Goal: Task Accomplishment & Management: Complete application form

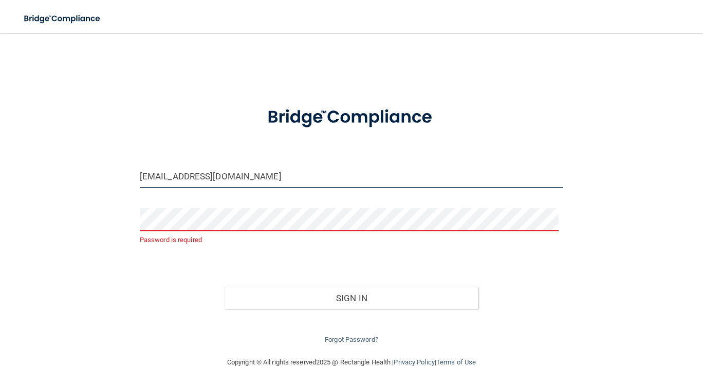
click at [249, 178] on input "[EMAIL_ADDRESS][DOMAIN_NAME]" at bounding box center [352, 176] width 424 height 23
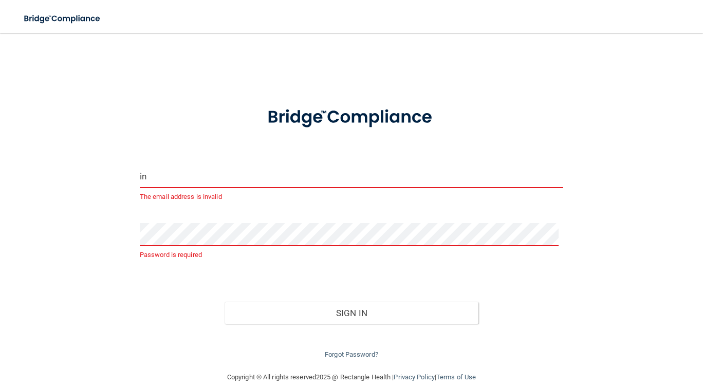
type input "i"
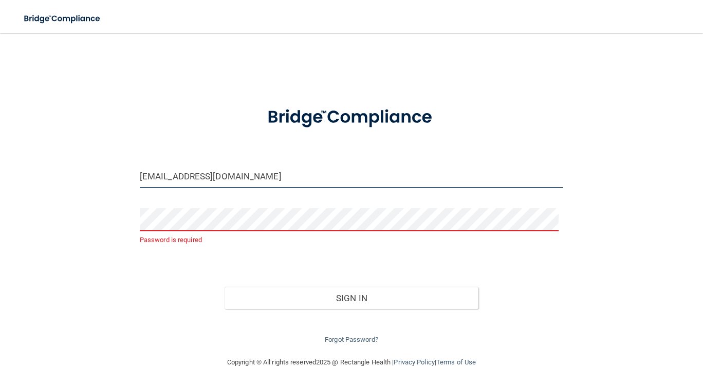
type input "[EMAIL_ADDRESS][DOMAIN_NAME]"
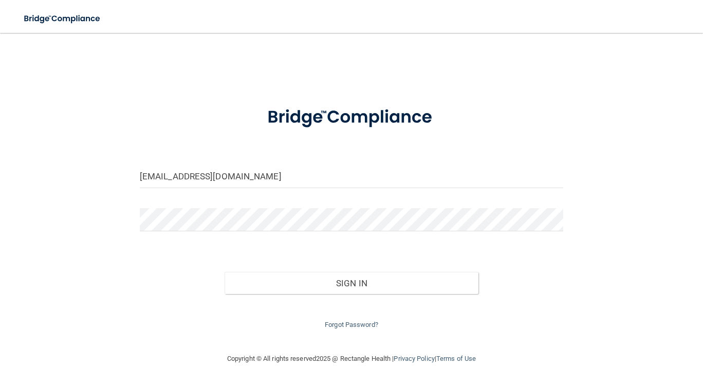
click at [486, 241] on form "hutsell32n@gmail.com Invalid email/password. You don't have permission to acces…" at bounding box center [352, 213] width 424 height 237
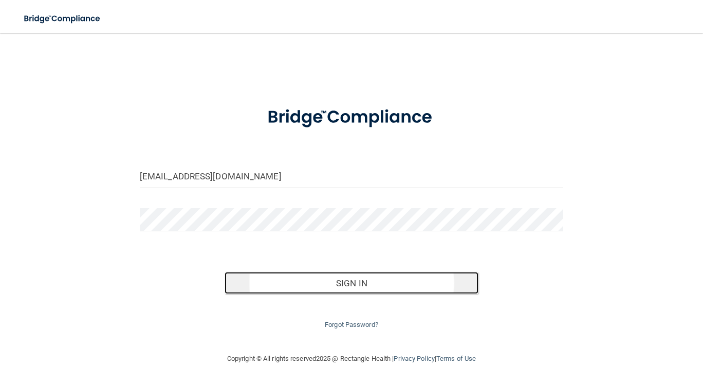
click at [371, 284] on button "Sign In" at bounding box center [352, 283] width 255 height 23
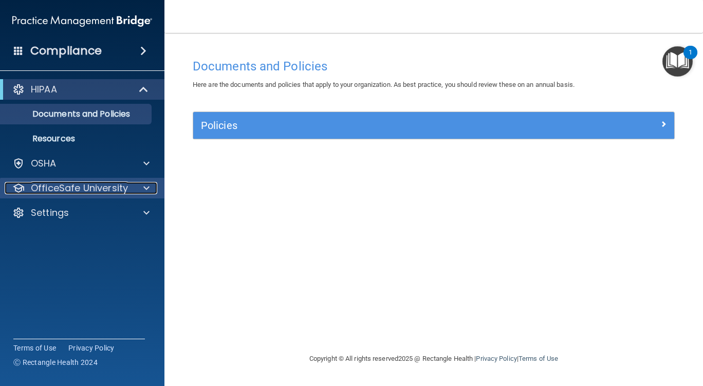
click at [149, 188] on span at bounding box center [146, 188] width 6 height 12
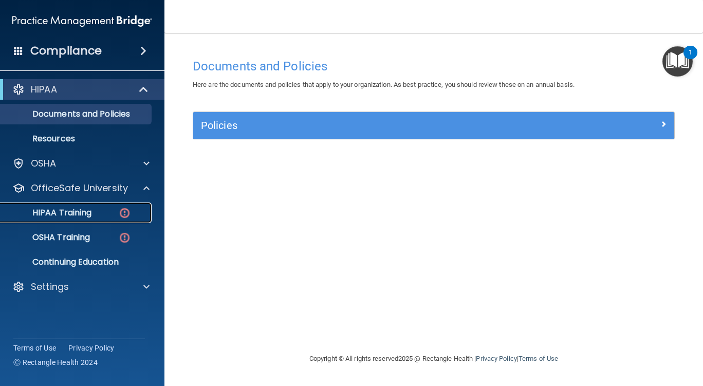
click at [74, 212] on p "HIPAA Training" at bounding box center [49, 213] width 85 height 10
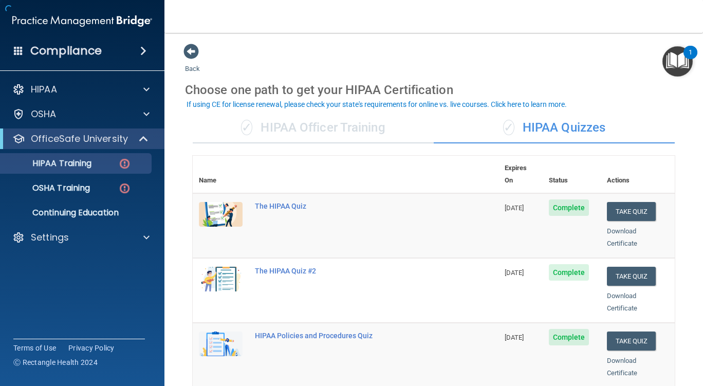
click at [239, 204] on img at bounding box center [221, 214] width 44 height 25
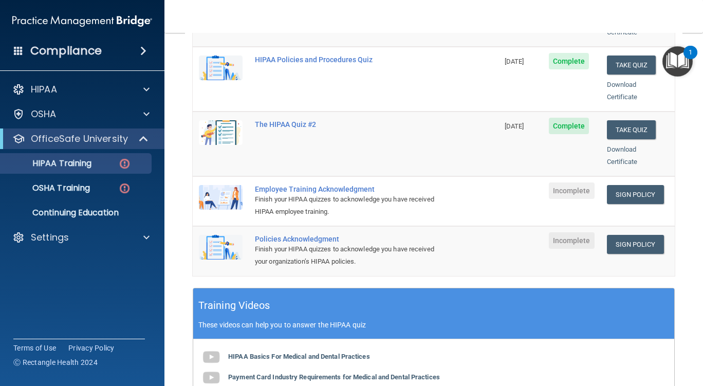
scroll to position [212, 0]
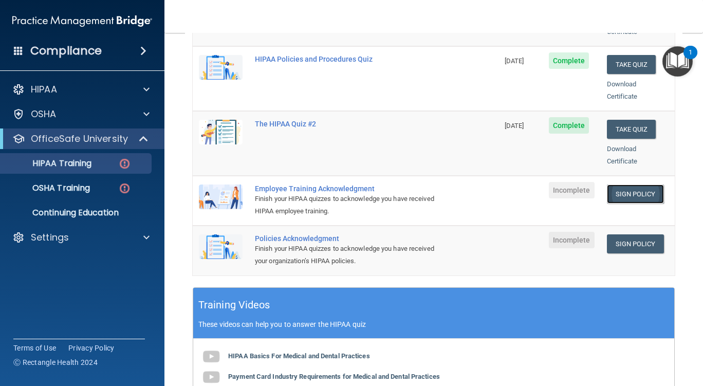
click at [620, 185] on link "Sign Policy" at bounding box center [635, 194] width 57 height 19
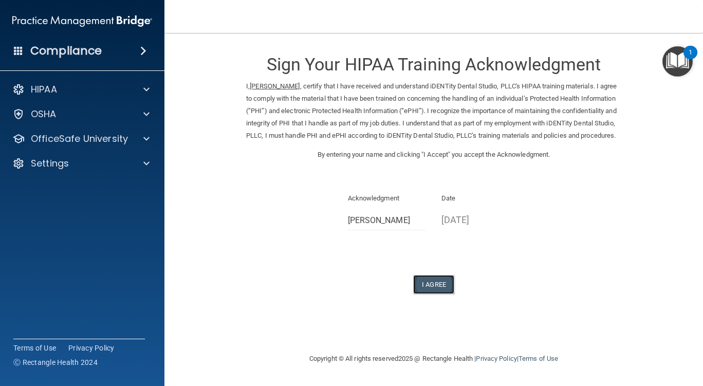
click at [437, 293] on button "I Agree" at bounding box center [433, 284] width 41 height 19
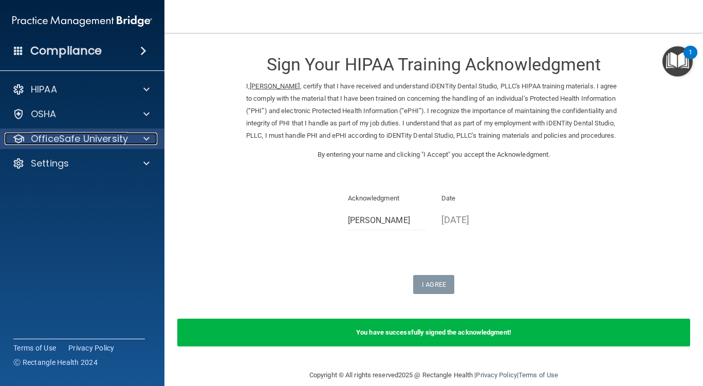
click at [145, 135] on span at bounding box center [146, 139] width 6 height 12
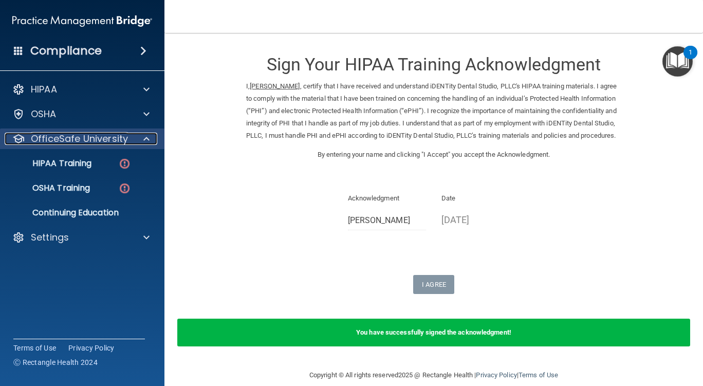
click at [145, 135] on span at bounding box center [146, 139] width 6 height 12
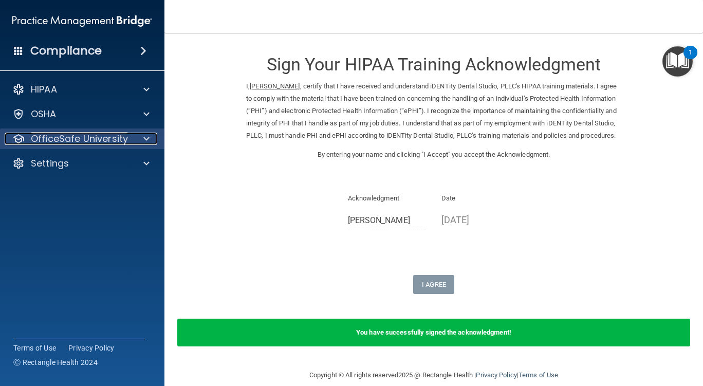
click at [145, 135] on span at bounding box center [146, 139] width 6 height 12
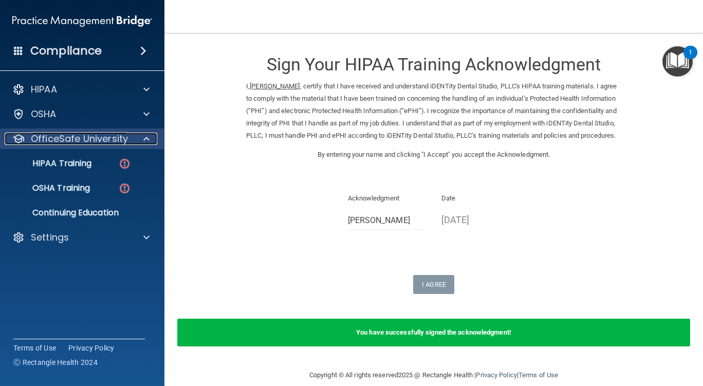
click at [146, 136] on span at bounding box center [146, 139] width 6 height 12
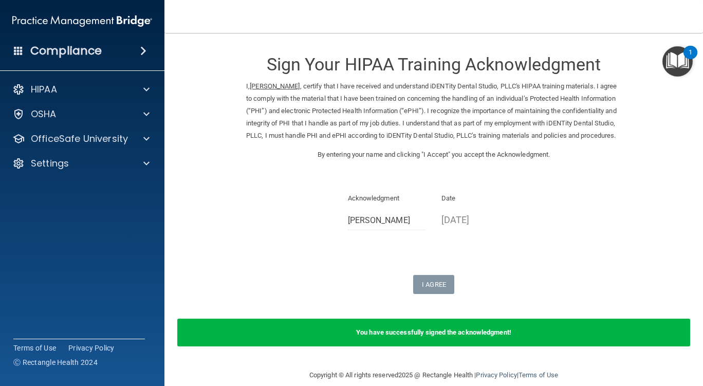
click at [676, 64] on img "Open Resource Center, 1 new notification" at bounding box center [678, 61] width 30 height 30
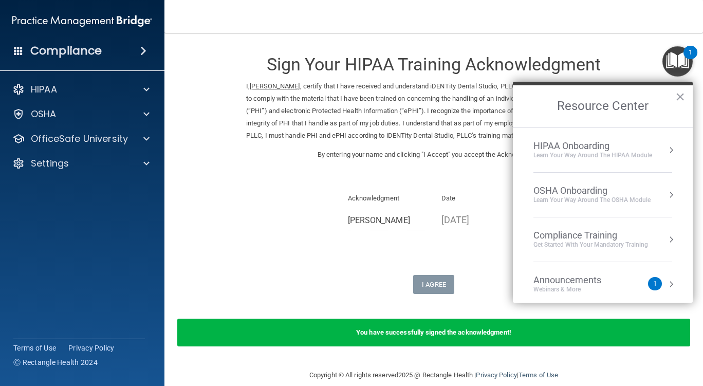
click at [666, 149] on button "Resource Center" at bounding box center [671, 150] width 10 height 10
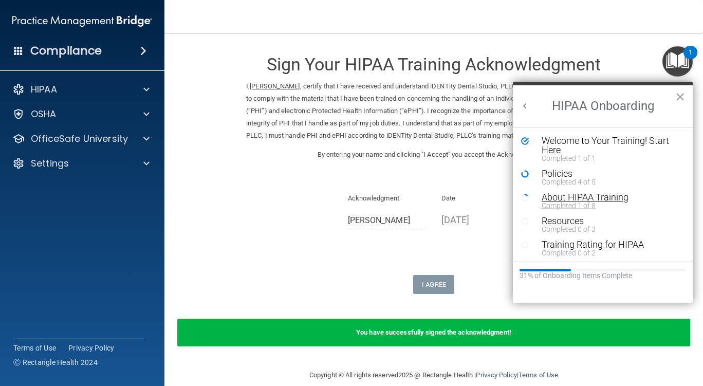
scroll to position [2, 0]
click at [682, 95] on button "×" at bounding box center [681, 96] width 10 height 16
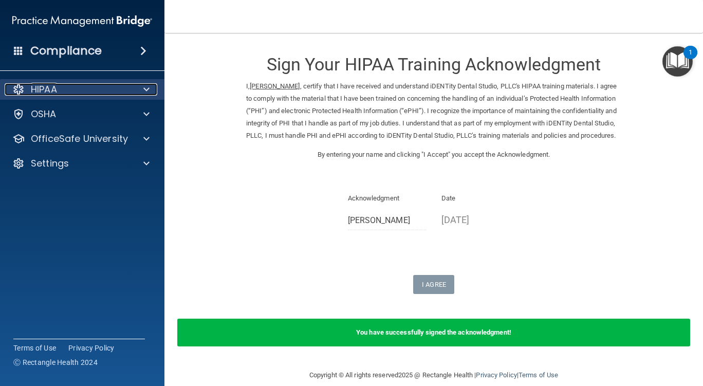
click at [143, 84] on div at bounding box center [145, 89] width 26 height 12
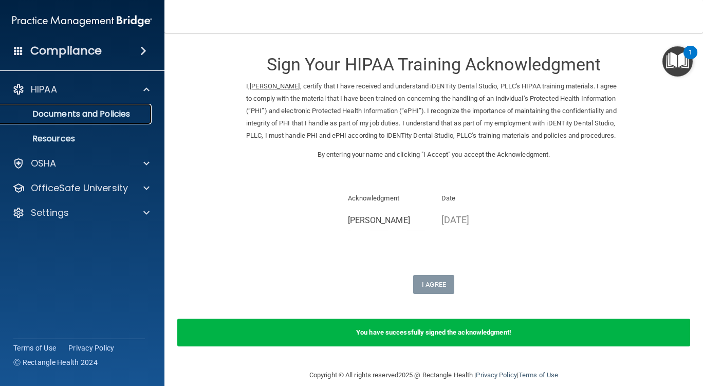
click at [132, 113] on p "Documents and Policies" at bounding box center [77, 114] width 140 height 10
